Goal: Information Seeking & Learning: Find specific fact

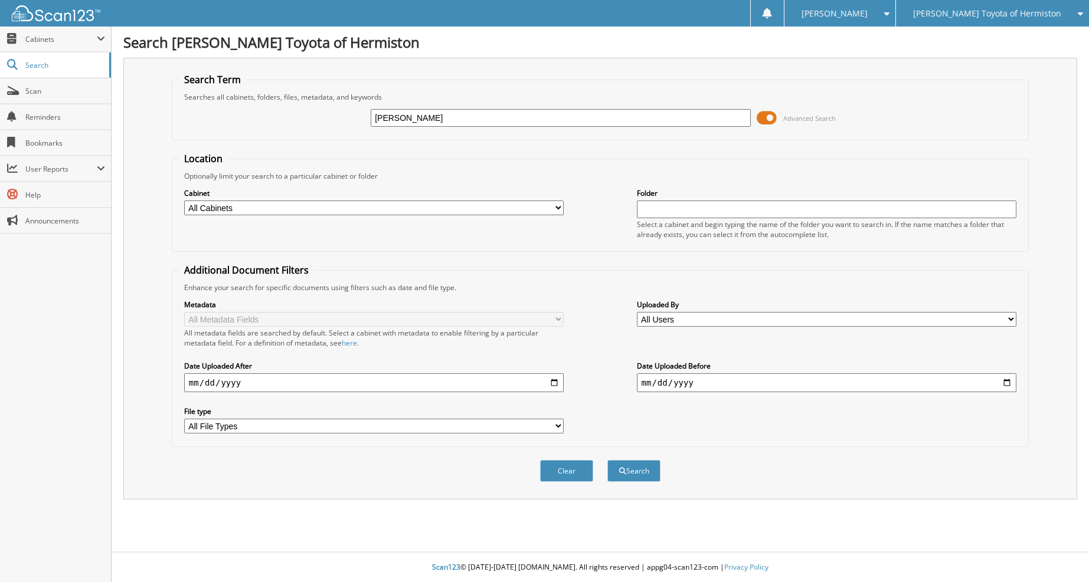
type input "[PERSON_NAME]"
click at [607, 460] on button "Search" at bounding box center [633, 471] width 53 height 22
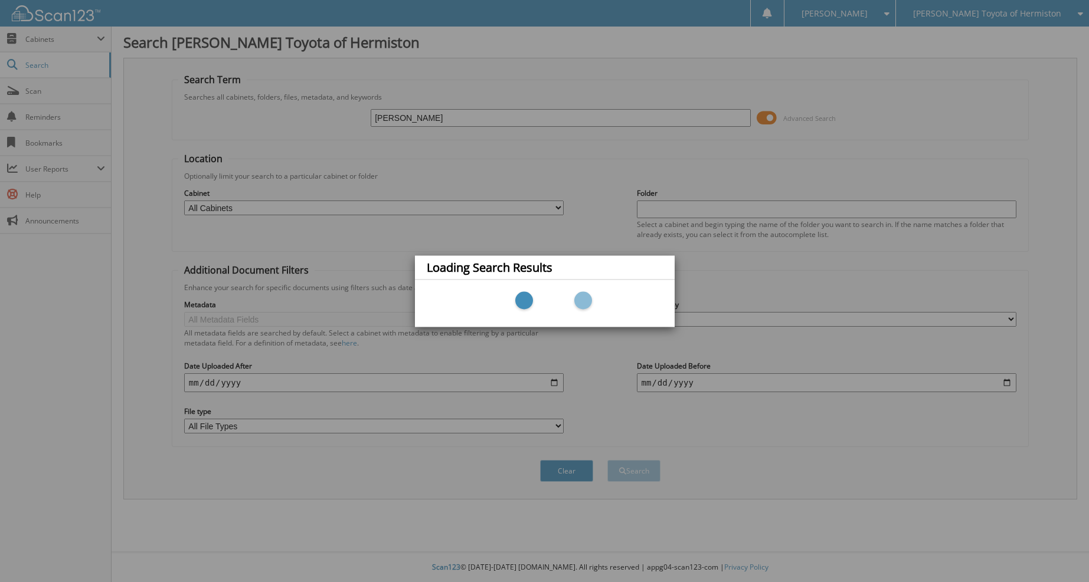
click at [556, 205] on div "Loading Search Results" at bounding box center [544, 291] width 1089 height 582
click at [575, 314] on div at bounding box center [545, 303] width 236 height 35
click at [569, 179] on div "Loading Search Results" at bounding box center [544, 291] width 1089 height 582
drag, startPoint x: 656, startPoint y: 149, endPoint x: 670, endPoint y: 99, distance: 51.5
click at [663, 132] on div "Loading Search Results" at bounding box center [544, 291] width 1089 height 582
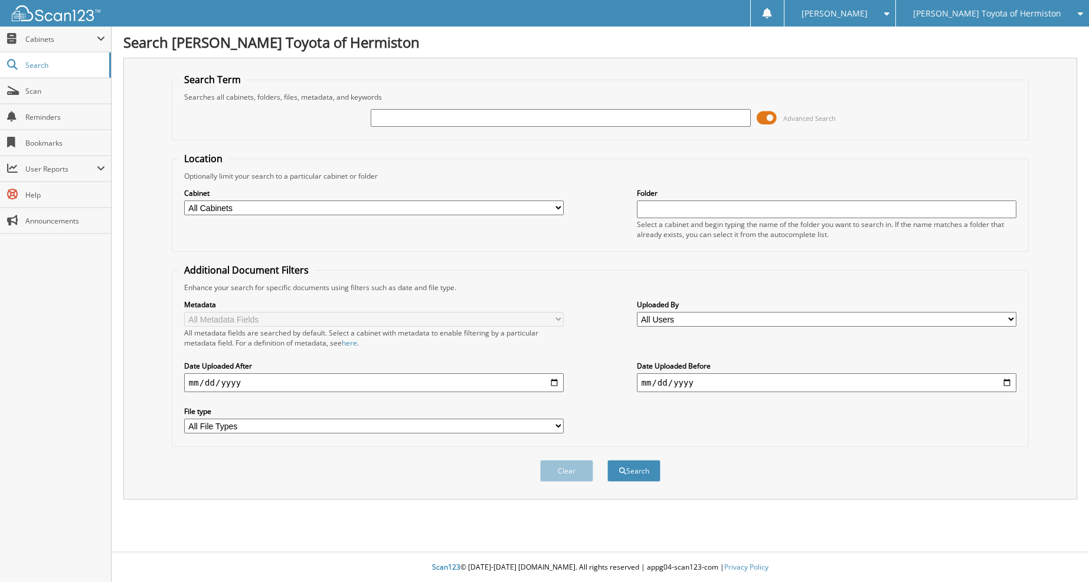
click at [559, 208] on select "All Cabinets ACCOUNTS PAYABLE ACCOUNTS RECEIVABLE PARTS REPAIR ORDERS Needs Fil…" at bounding box center [374, 208] width 380 height 15
click at [184, 201] on select "All Cabinets ACCOUNTS PAYABLE ACCOUNTS RECEIVABLE PARTS REPAIR ORDERS Needs Fil…" at bounding box center [374, 208] width 380 height 15
click at [386, 115] on input "text" at bounding box center [561, 118] width 380 height 18
type input "[PERSON_NAME]"
click at [554, 208] on select "All Cabinets ACCOUNTS PAYABLE ACCOUNTS RECEIVABLE PARTS REPAIR ORDERS Needs Fil…" at bounding box center [374, 208] width 380 height 15
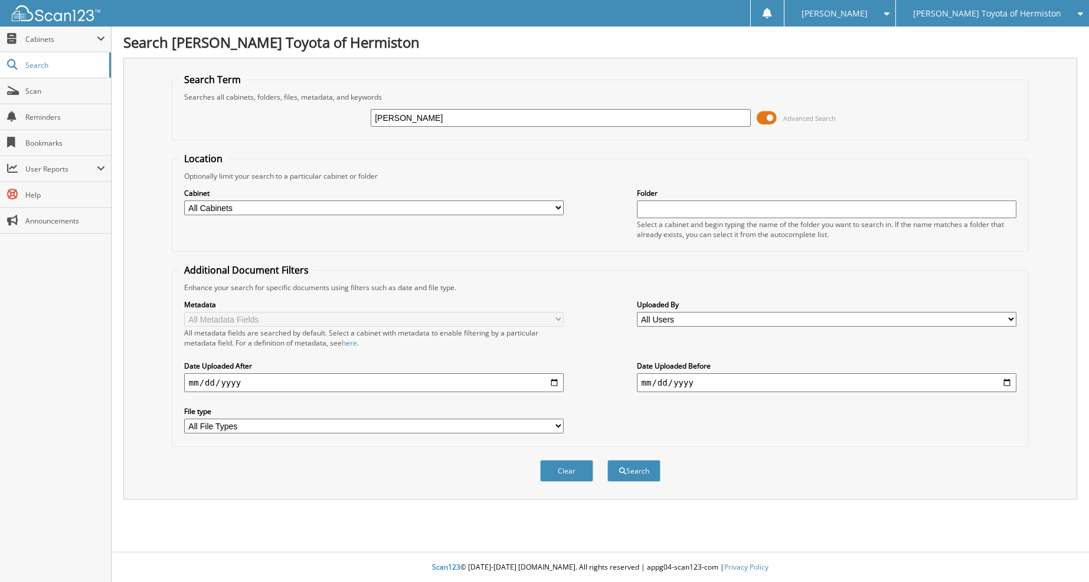
click at [554, 208] on select "All Cabinets ACCOUNTS PAYABLE ACCOUNTS RECEIVABLE PARTS REPAIR ORDERS Needs Fil…" at bounding box center [374, 208] width 380 height 15
click at [634, 476] on button "Search" at bounding box center [633, 471] width 53 height 22
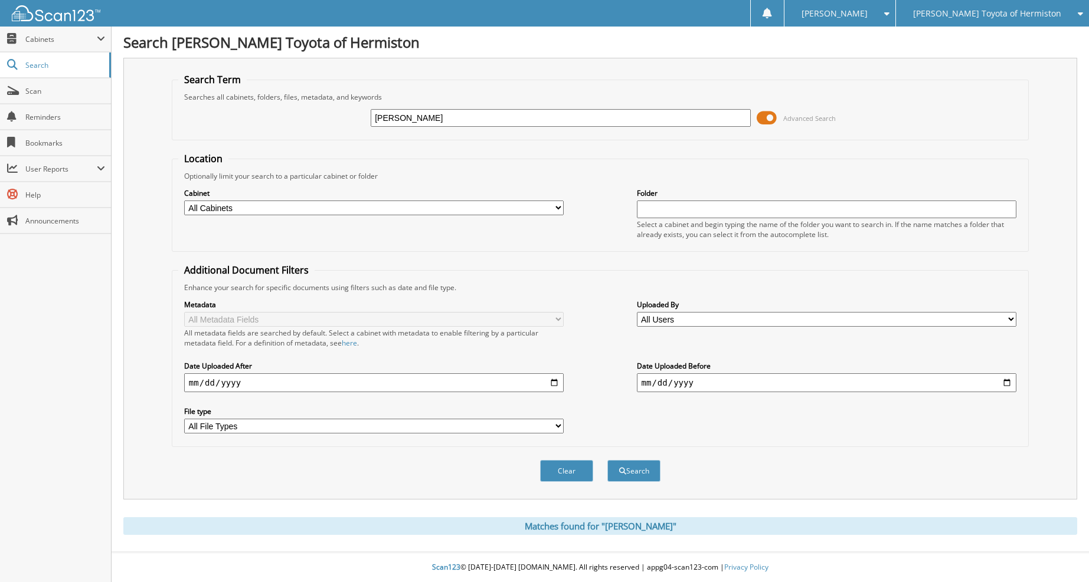
drag, startPoint x: 392, startPoint y: 118, endPoint x: 374, endPoint y: 118, distance: 18.3
click at [374, 118] on input "ryan rogers" at bounding box center [561, 118] width 380 height 18
drag, startPoint x: 404, startPoint y: 122, endPoint x: 411, endPoint y: 119, distance: 6.9
click at [405, 122] on input "rogers" at bounding box center [561, 118] width 380 height 18
type input "r"
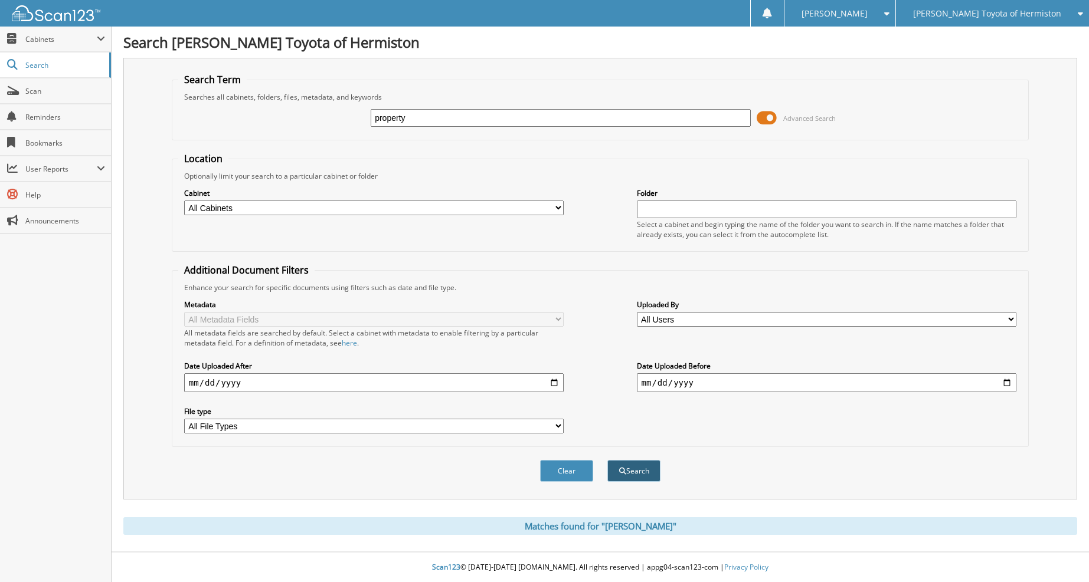
type input "property"
click at [636, 468] on button "Search" at bounding box center [633, 471] width 53 height 22
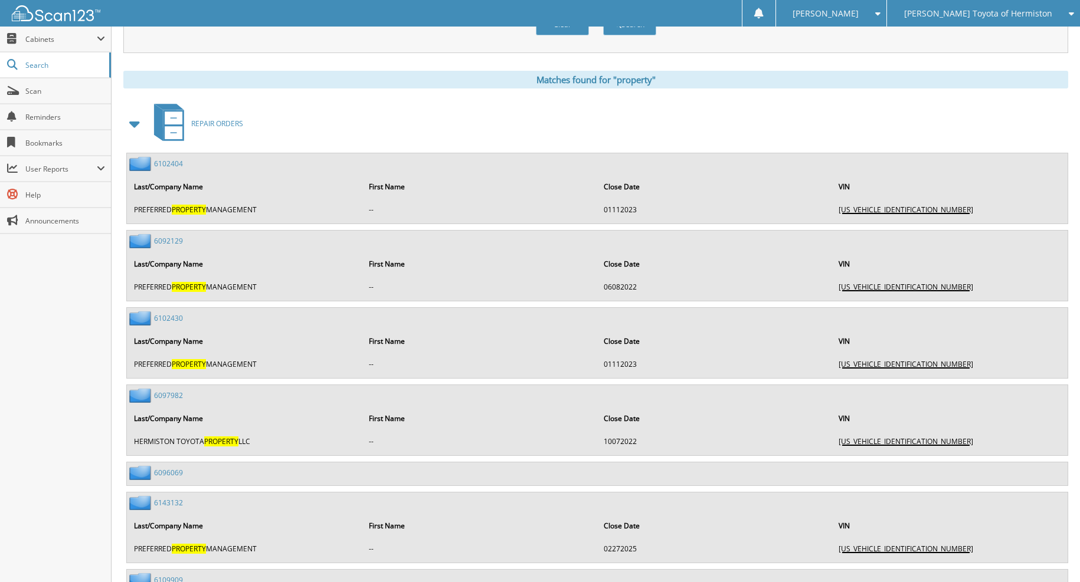
scroll to position [419, 0]
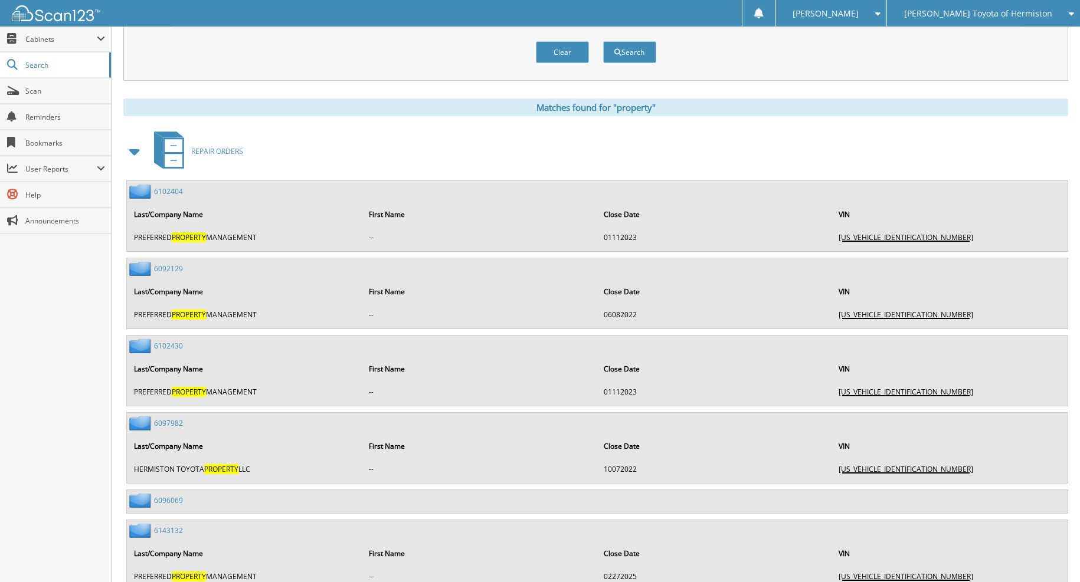
click at [884, 468] on span "5TFPC5DB5NX008012" at bounding box center [905, 469] width 135 height 10
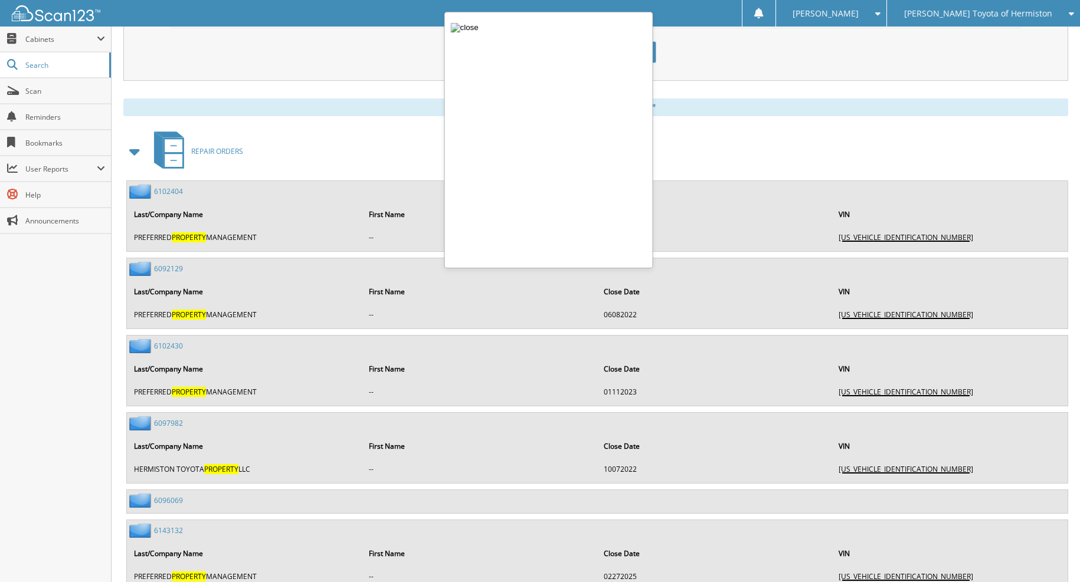
drag, startPoint x: 459, startPoint y: 31, endPoint x: 458, endPoint y: 24, distance: 7.7
click at [459, 31] on img "button" at bounding box center [465, 27] width 28 height 9
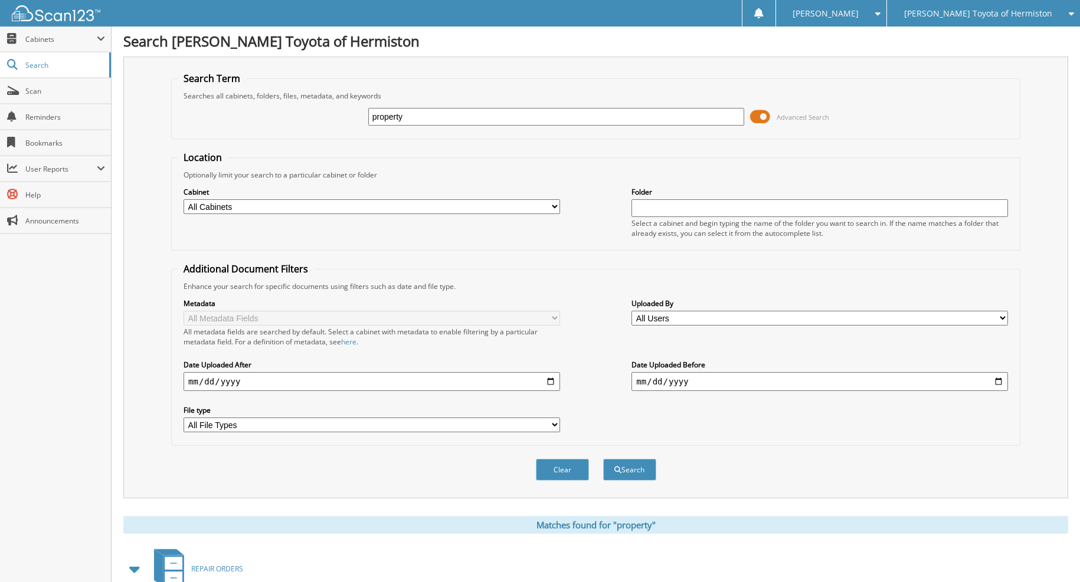
scroll to position [0, 0]
drag, startPoint x: 411, startPoint y: 117, endPoint x: 322, endPoint y: 116, distance: 89.1
click at [322, 116] on div "property Advanced Search" at bounding box center [596, 118] width 836 height 32
type input "ryan rogers"
click at [609, 465] on button "Search" at bounding box center [629, 471] width 53 height 22
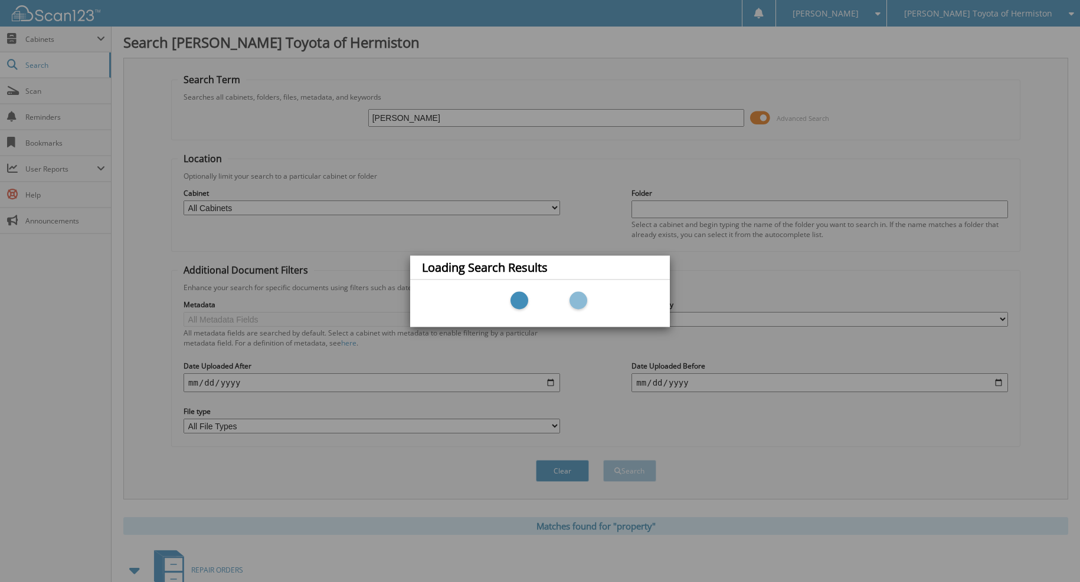
click at [555, 208] on div "Loading Search Results" at bounding box center [540, 291] width 1080 height 582
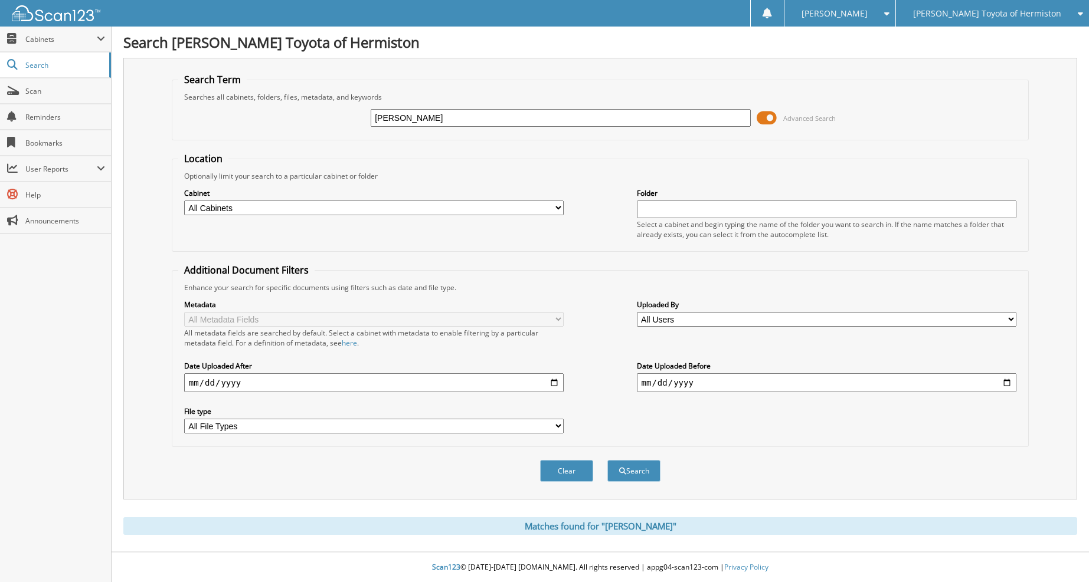
drag, startPoint x: 391, startPoint y: 116, endPoint x: 339, endPoint y: 118, distance: 52.0
click at [339, 118] on div "ryan rogers Advanced Search" at bounding box center [600, 118] width 844 height 32
type input "wendy rogers"
click at [607, 460] on button "Search" at bounding box center [633, 471] width 53 height 22
click at [562, 207] on select "All Cabinets ACCOUNTS PAYABLE ACCOUNTS RECEIVABLE PARTS REPAIR ORDERS Needs Fil…" at bounding box center [374, 208] width 380 height 15
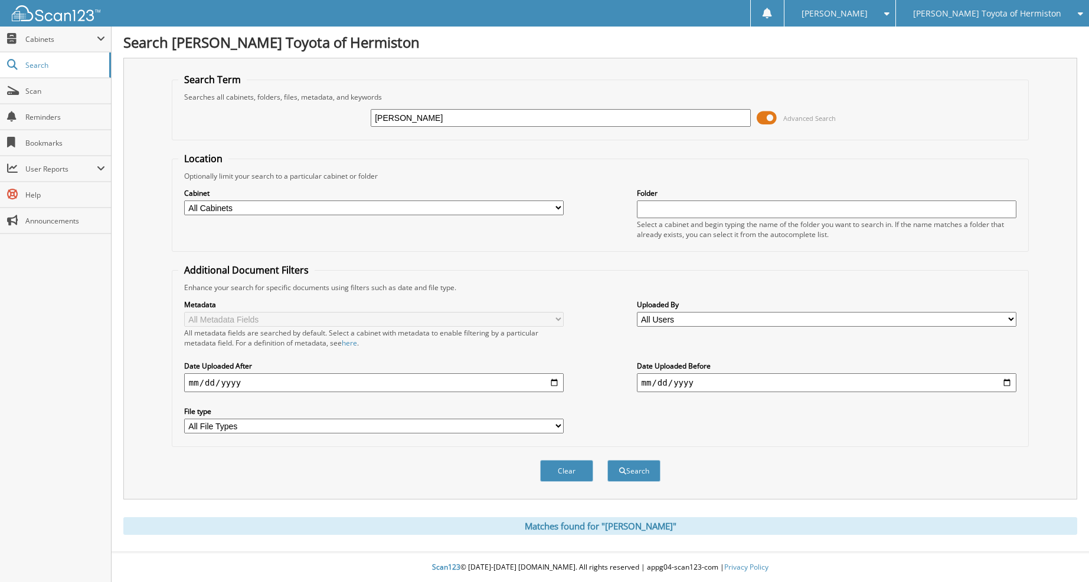
click at [562, 207] on select "All Cabinets ACCOUNTS PAYABLE ACCOUNTS RECEIVABLE PARTS REPAIR ORDERS Needs Fil…" at bounding box center [374, 208] width 380 height 15
click at [430, 120] on input "wendy rogers" at bounding box center [561, 118] width 380 height 18
type input "[PERSON_NAME]"
click at [637, 468] on button "Search" at bounding box center [633, 471] width 53 height 22
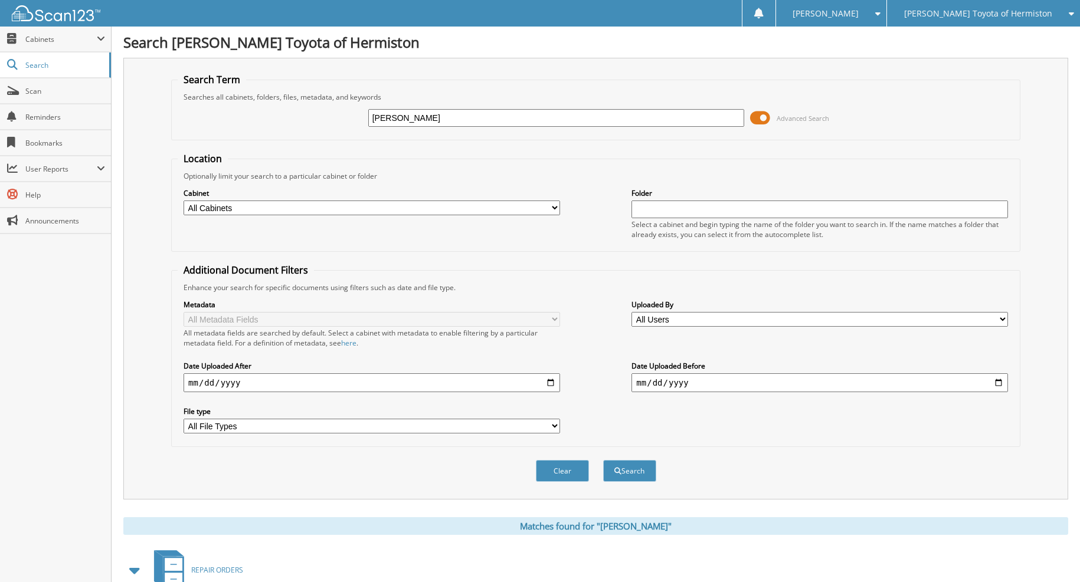
drag, startPoint x: 400, startPoint y: 117, endPoint x: 321, endPoint y: 114, distance: 79.1
click at [328, 118] on div "[PERSON_NAME] Advanced Search" at bounding box center [596, 118] width 836 height 32
type input "toyota property"
click at [635, 471] on button "Search" at bounding box center [629, 471] width 53 height 22
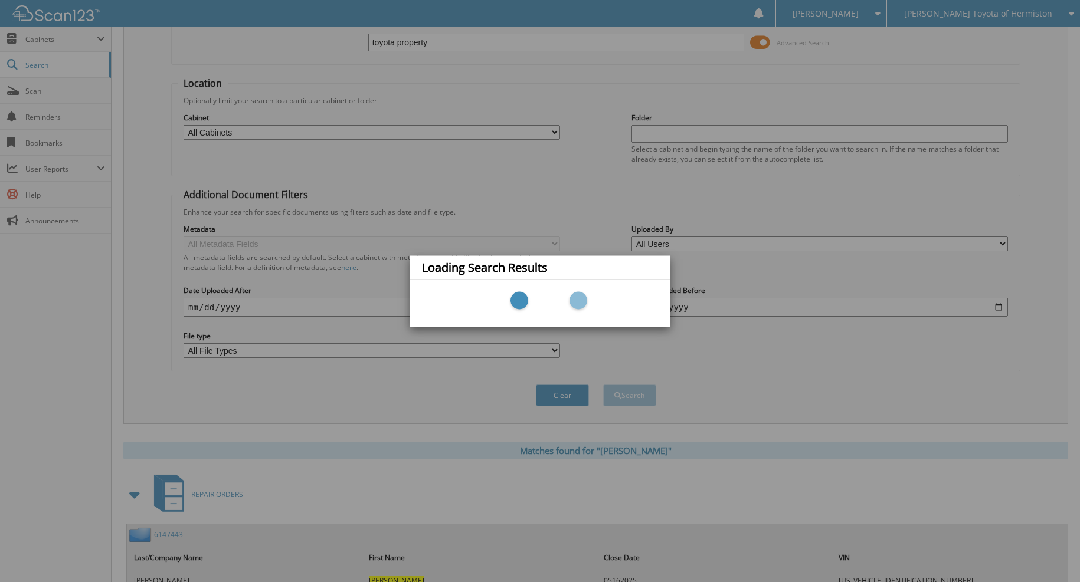
scroll to position [118, 0]
